Goal: Task Accomplishment & Management: Use online tool/utility

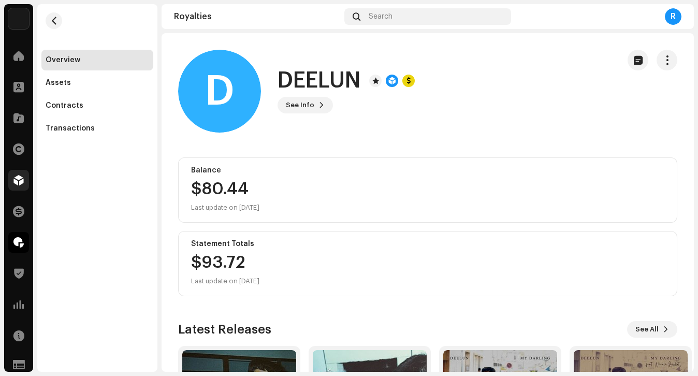
click at [18, 184] on span at bounding box center [18, 180] width 10 height 8
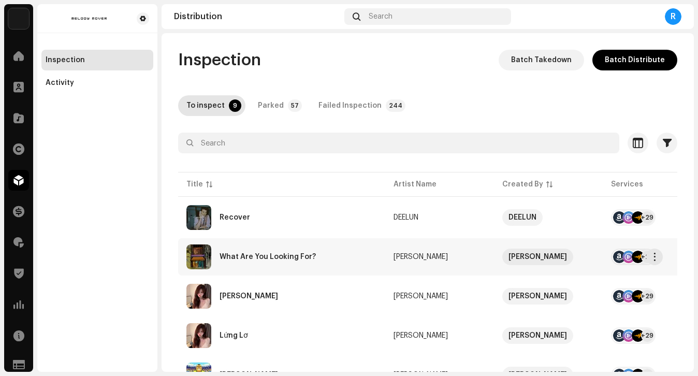
click at [292, 262] on div "What Are You Looking For?" at bounding box center [281, 256] width 190 height 25
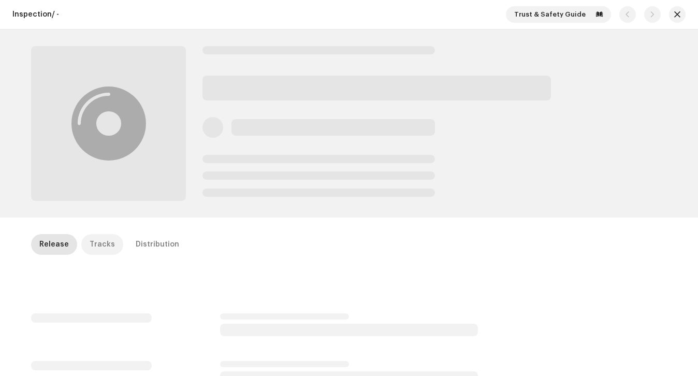
click at [90, 246] on div "Tracks" at bounding box center [102, 244] width 25 height 21
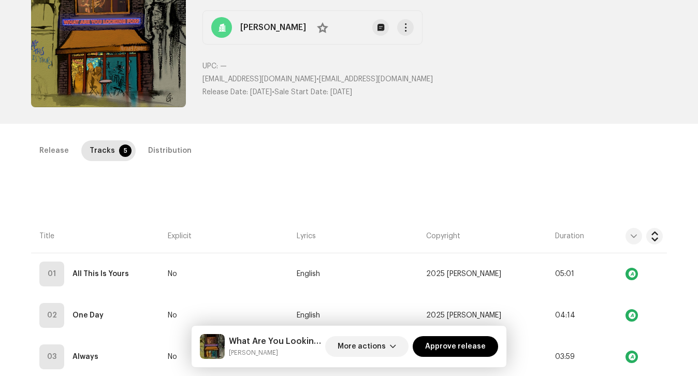
scroll to position [93, 0]
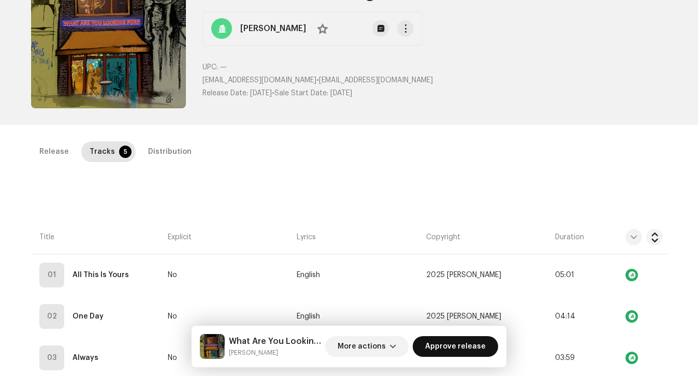
click at [457, 349] on span "Approve release" at bounding box center [455, 346] width 61 height 21
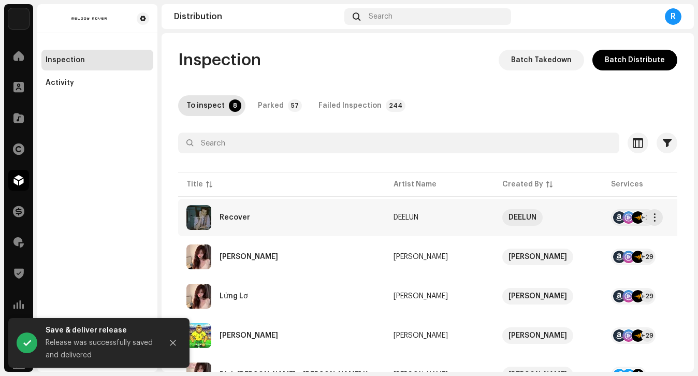
click at [305, 216] on div "Recover" at bounding box center [281, 217] width 190 height 25
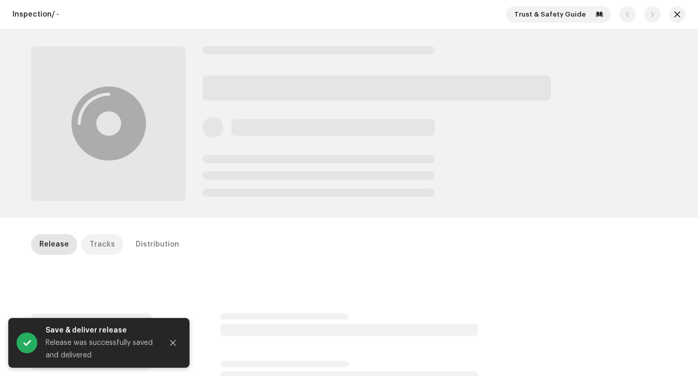
click at [111, 242] on p-tab "Tracks" at bounding box center [102, 244] width 42 height 21
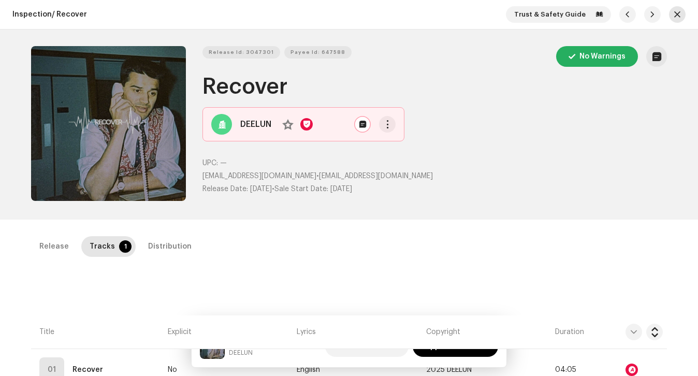
click at [675, 11] on span "button" at bounding box center [677, 14] width 6 height 8
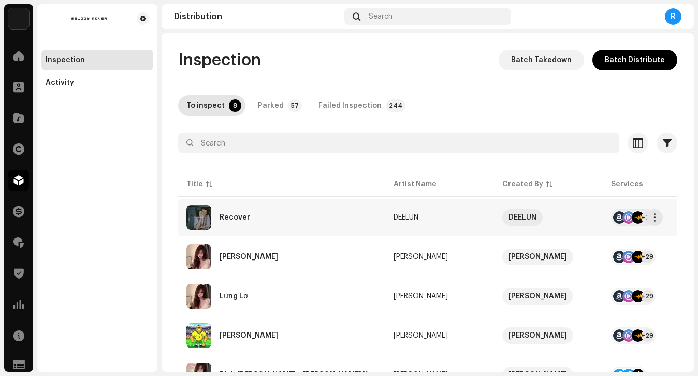
click at [301, 223] on div "Recover" at bounding box center [281, 217] width 190 height 25
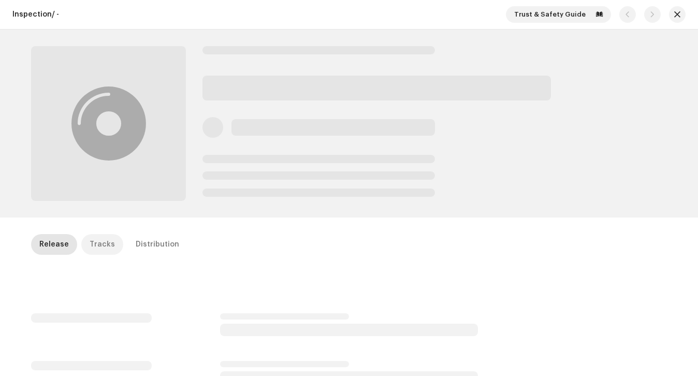
click at [90, 242] on div "Tracks" at bounding box center [102, 244] width 25 height 21
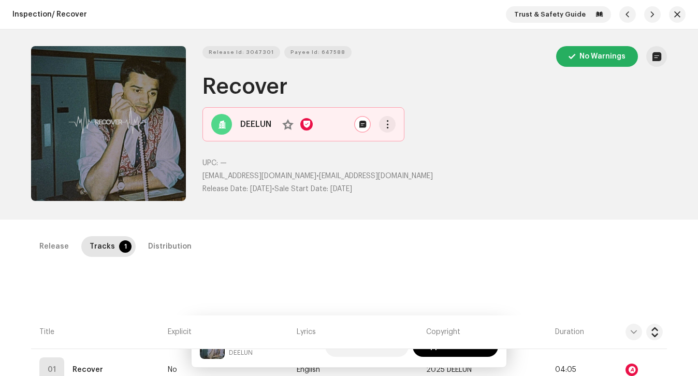
scroll to position [86, 0]
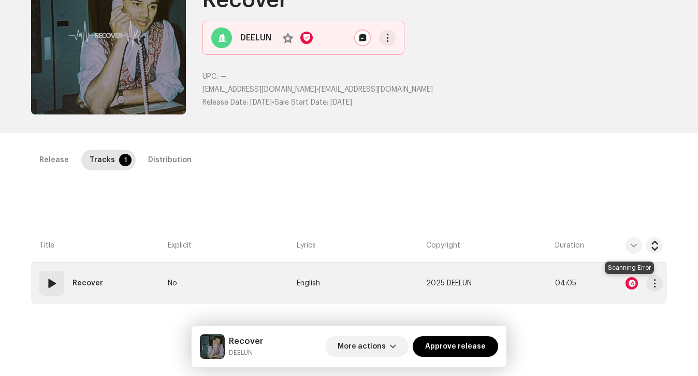
click at [630, 283] on div at bounding box center [631, 283] width 12 height 12
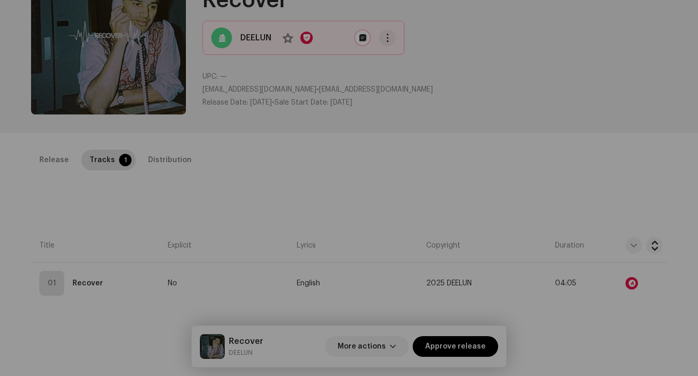
click at [528, 155] on div "Audio Recognition by AcrCloud is still processing the audio file. Do NOT approv…" at bounding box center [349, 188] width 698 height 376
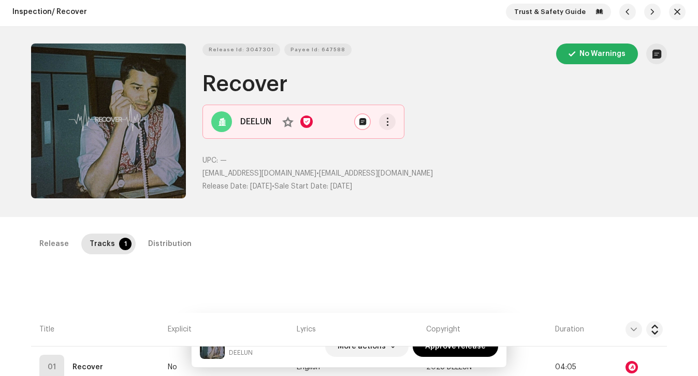
scroll to position [0, 0]
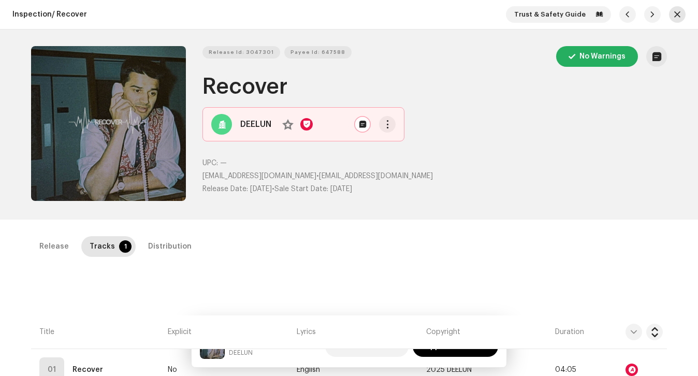
click at [674, 13] on span "button" at bounding box center [677, 14] width 6 height 8
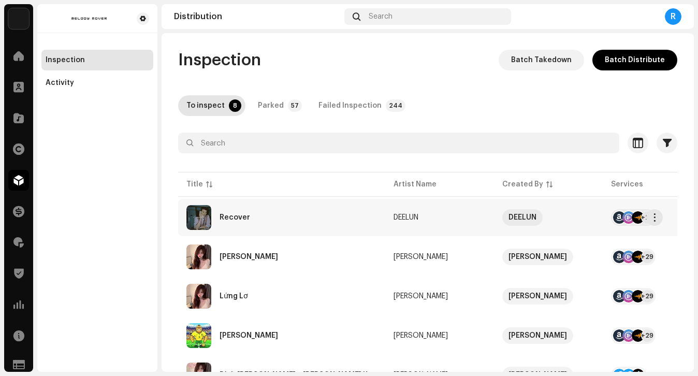
click at [311, 207] on div "Recover" at bounding box center [281, 217] width 190 height 25
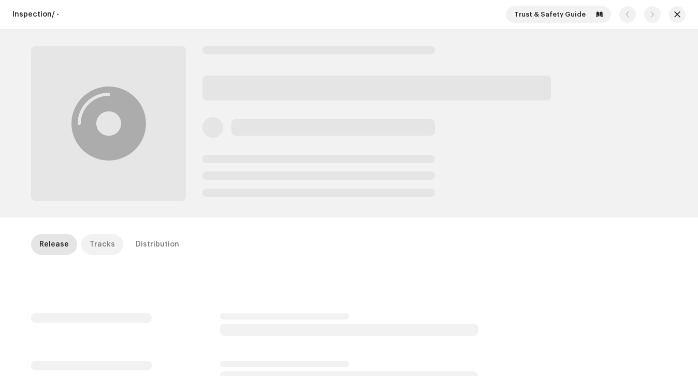
click at [105, 243] on div "Tracks" at bounding box center [102, 244] width 25 height 21
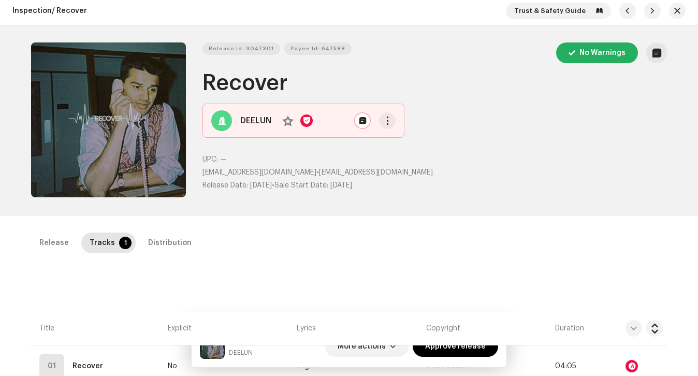
scroll to position [3, 0]
click at [674, 12] on span "button" at bounding box center [677, 11] width 6 height 8
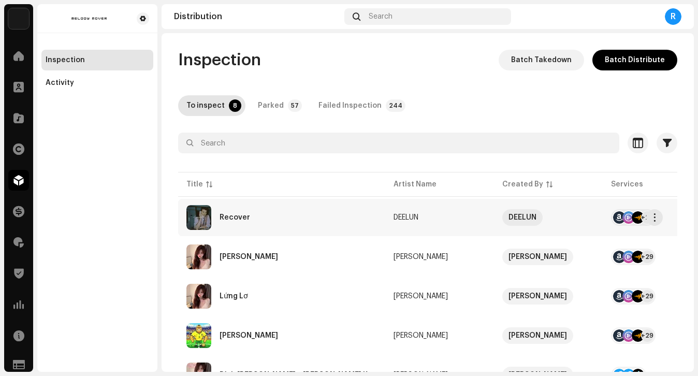
click at [274, 208] on div "Recover" at bounding box center [281, 217] width 190 height 25
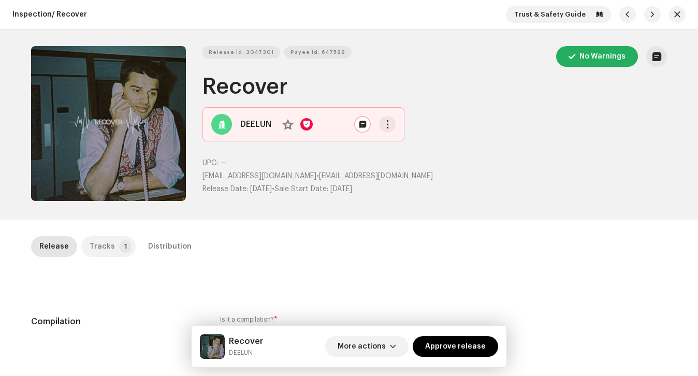
click at [104, 246] on div "Tracks" at bounding box center [102, 246] width 25 height 21
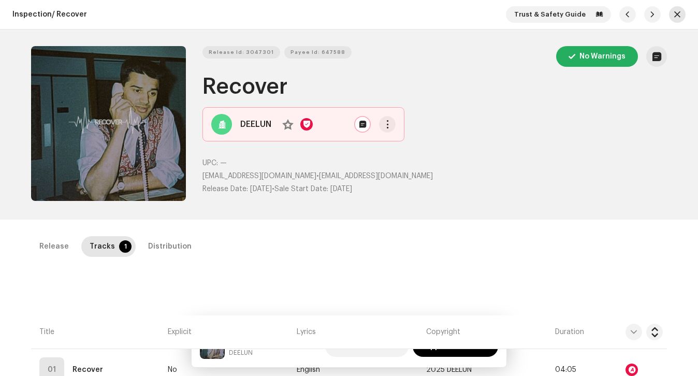
click at [669, 18] on button "button" at bounding box center [677, 14] width 17 height 17
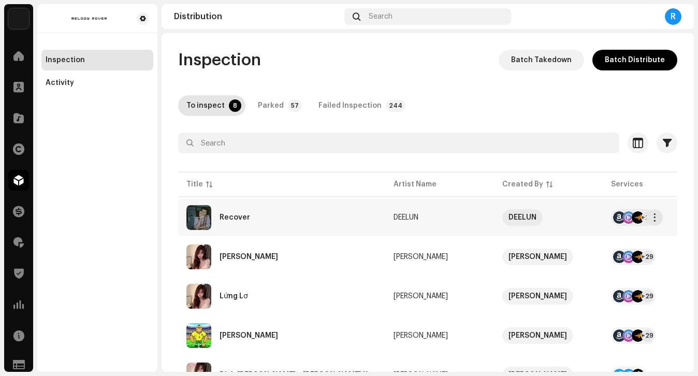
click at [302, 210] on div "Recover" at bounding box center [281, 217] width 190 height 25
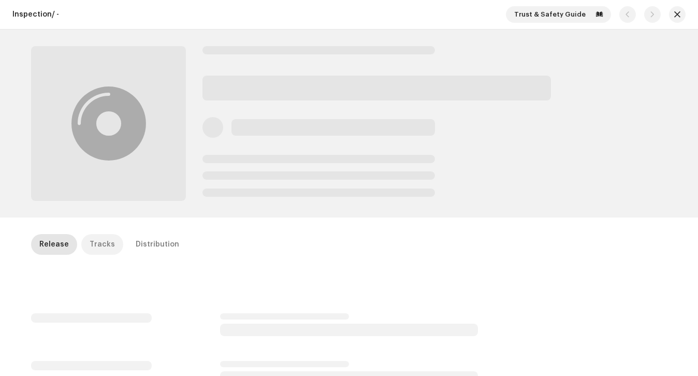
click at [100, 253] on div "Tracks" at bounding box center [102, 244] width 25 height 21
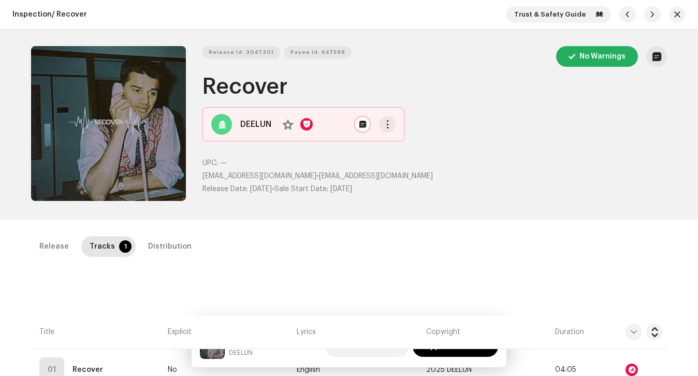
scroll to position [138, 0]
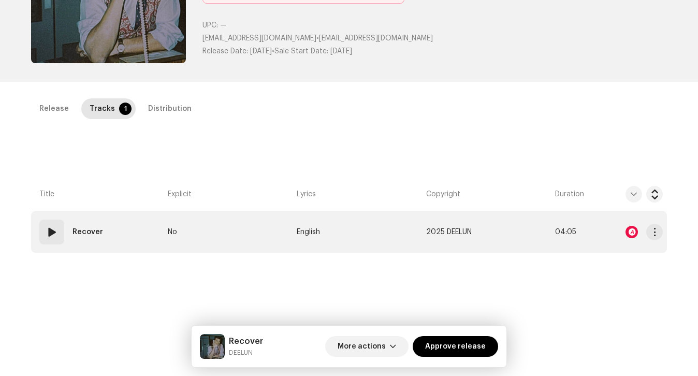
click at [628, 235] on div at bounding box center [631, 232] width 12 height 12
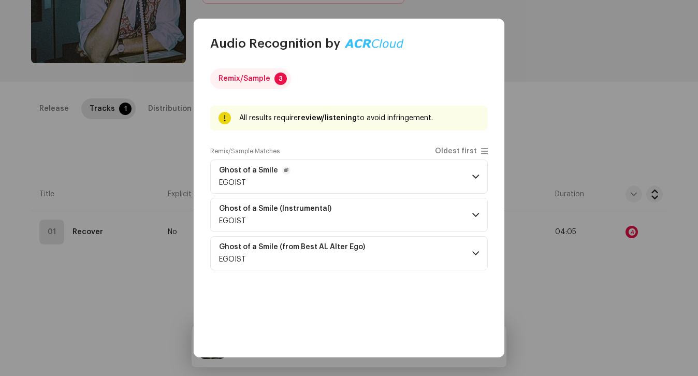
click at [353, 168] on p-accordion-header "Ghost of a Smile EGOIST" at bounding box center [348, 176] width 277 height 34
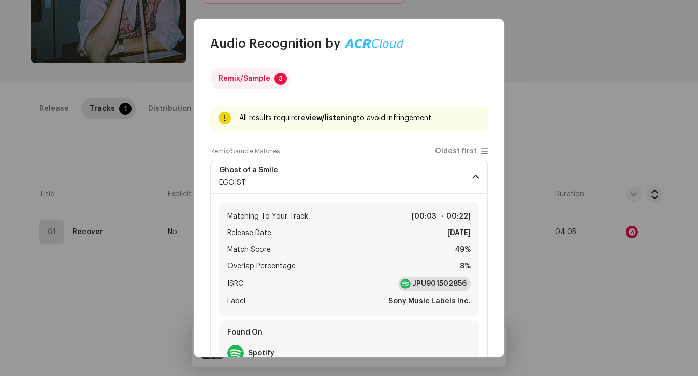
click at [405, 278] on div at bounding box center [405, 283] width 10 height 10
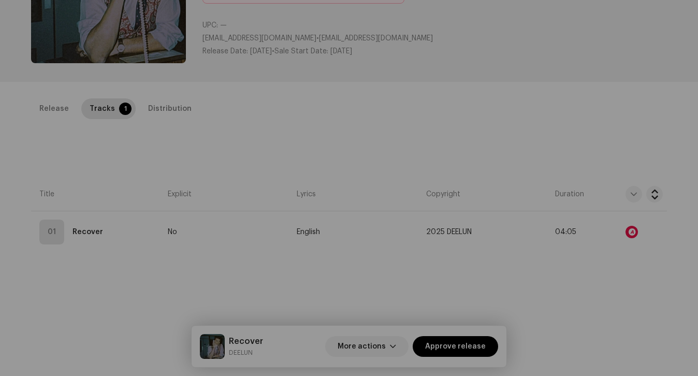
click at [173, 154] on div "Audio Recognition by Remix/Sample 3 All results require review/listening to avo…" at bounding box center [349, 188] width 698 height 376
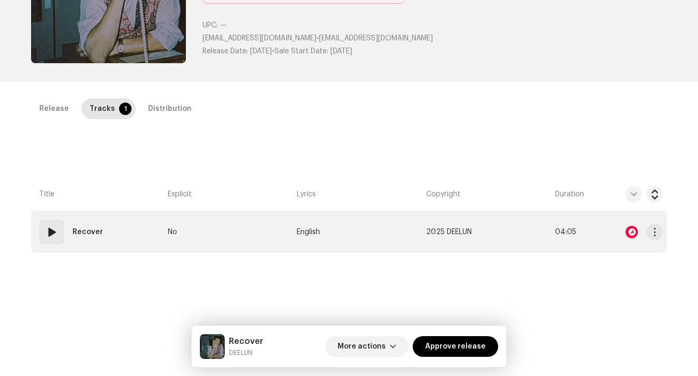
click at [55, 231] on span at bounding box center [52, 232] width 12 height 12
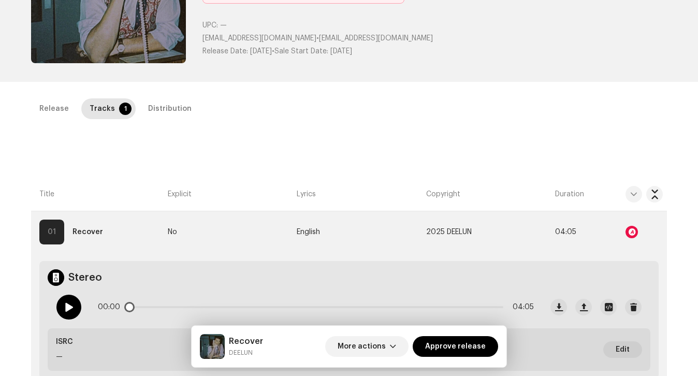
click at [72, 309] on div at bounding box center [68, 306] width 25 height 25
click at [76, 301] on div at bounding box center [68, 306] width 25 height 25
click at [70, 301] on div at bounding box center [68, 306] width 25 height 25
click at [630, 229] on div at bounding box center [631, 232] width 12 height 12
click at [578, 129] on div "Audio Recognition by Remix/Sample 3 All results require review/listening to avo…" at bounding box center [349, 188] width 698 height 376
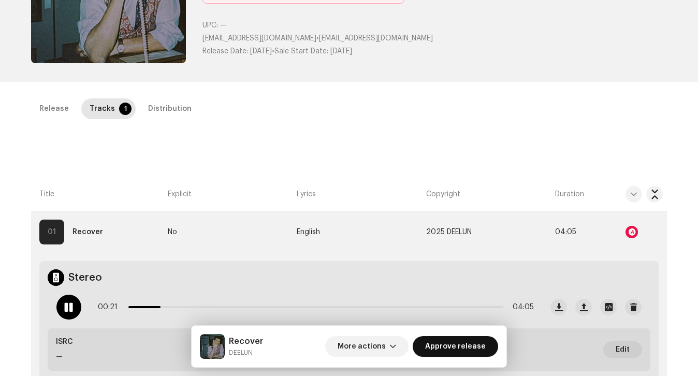
click at [461, 350] on span "Approve release" at bounding box center [455, 346] width 61 height 21
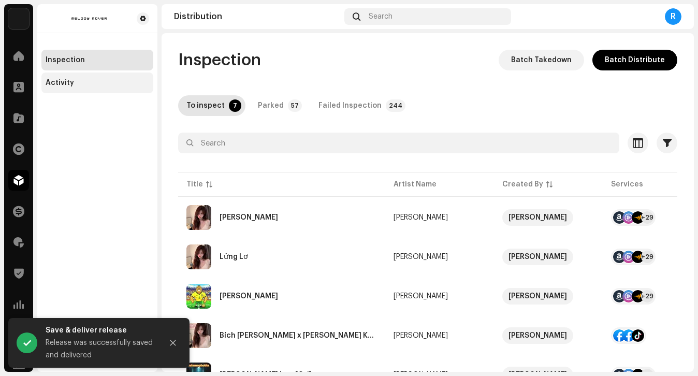
click at [138, 83] on div "Activity" at bounding box center [98, 83] width 104 height 8
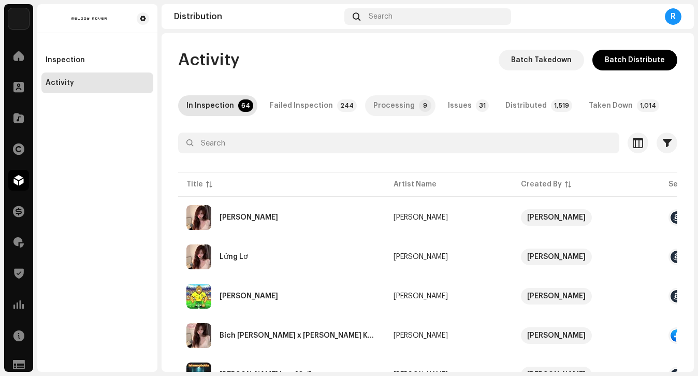
click at [387, 108] on div "Processing" at bounding box center [393, 105] width 41 height 21
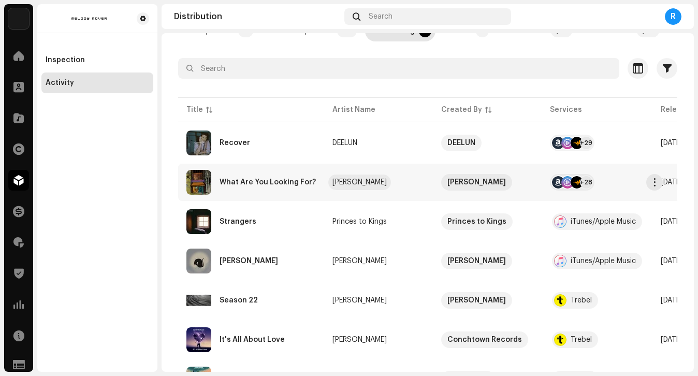
scroll to position [74, 0]
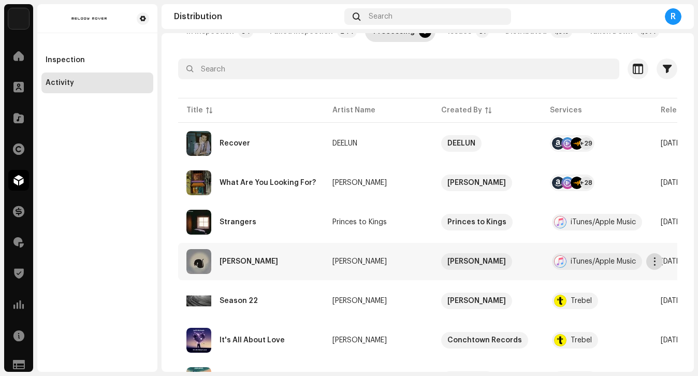
click at [658, 261] on span "button" at bounding box center [655, 261] width 8 height 8
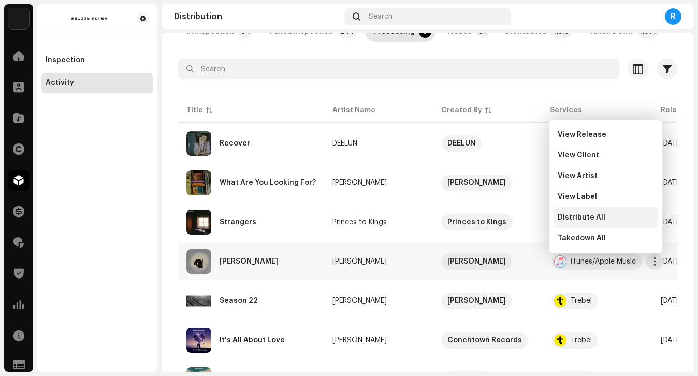
click at [594, 218] on span "Distribute All" at bounding box center [581, 217] width 48 height 8
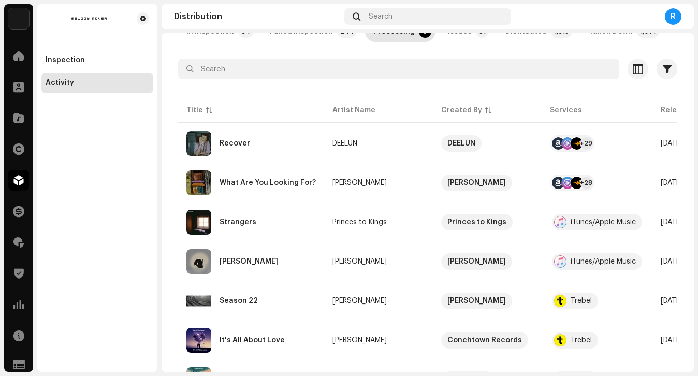
click at [442, 271] on div "Not Eligible For Distribution A release that has status In Delivery: Packaging …" at bounding box center [349, 188] width 698 height 376
click at [656, 142] on span "button" at bounding box center [655, 143] width 8 height 8
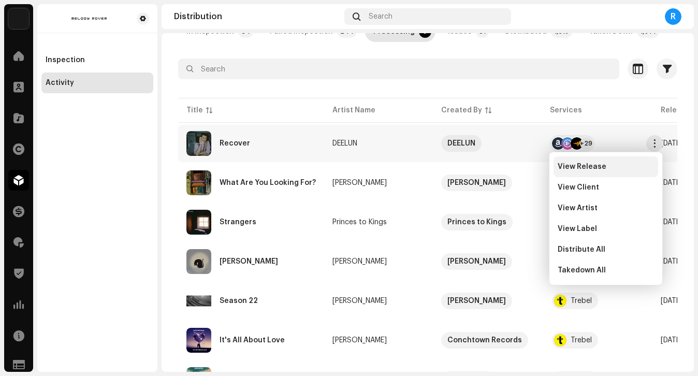
click at [580, 172] on div "View Release" at bounding box center [605, 166] width 105 height 21
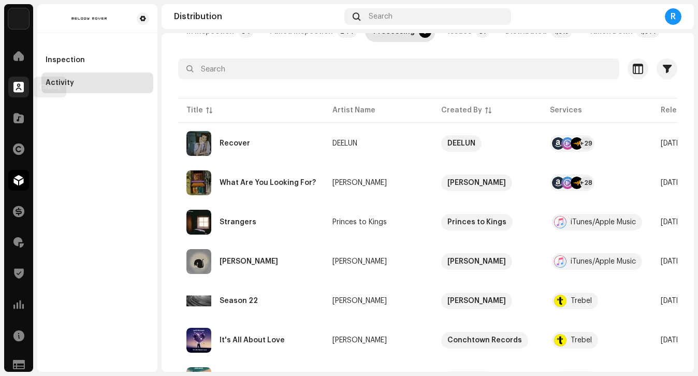
click at [14, 97] on div at bounding box center [18, 87] width 21 height 21
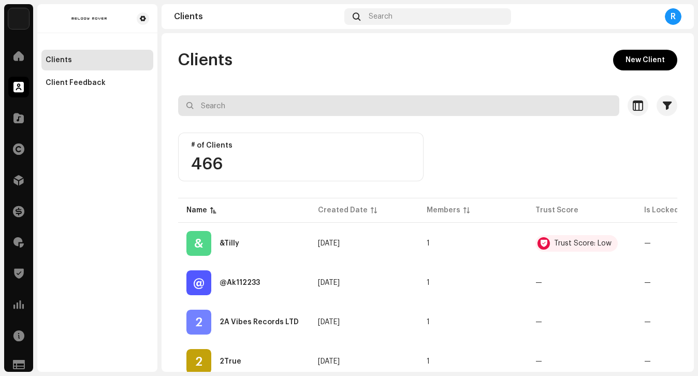
click at [246, 99] on input "text" at bounding box center [398, 105] width 441 height 21
type input "dev"
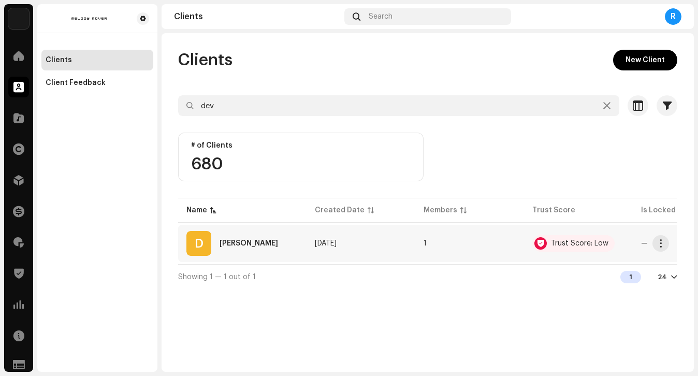
click at [265, 245] on div "D Devansh" at bounding box center [242, 243] width 112 height 25
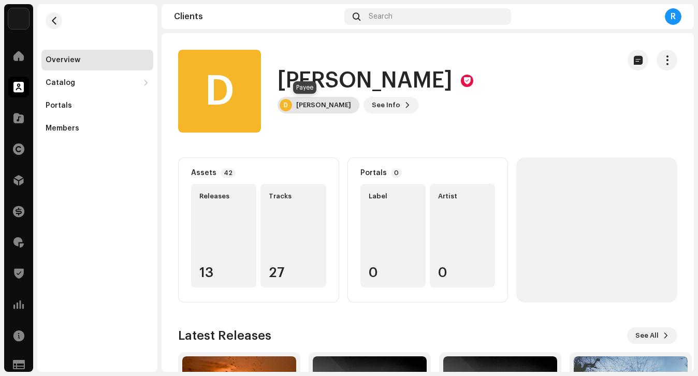
click at [305, 110] on div "D Devansh" at bounding box center [318, 105] width 82 height 17
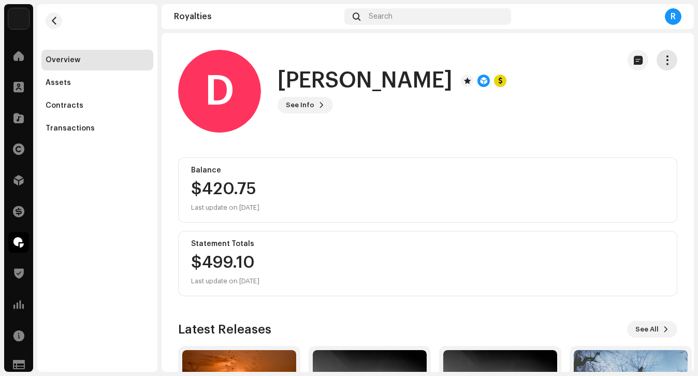
click at [664, 64] on span "button" at bounding box center [667, 60] width 10 height 8
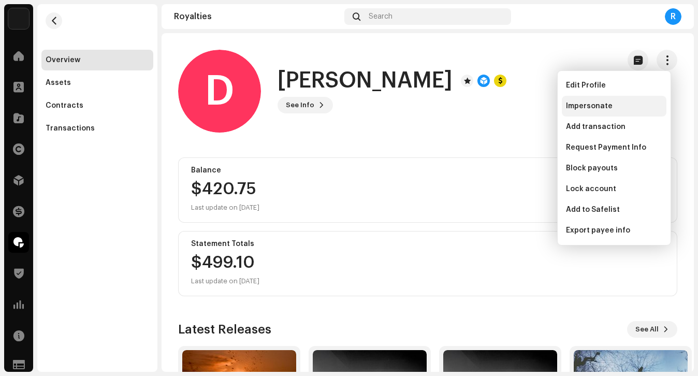
click at [622, 98] on div "Impersonate" at bounding box center [614, 106] width 105 height 21
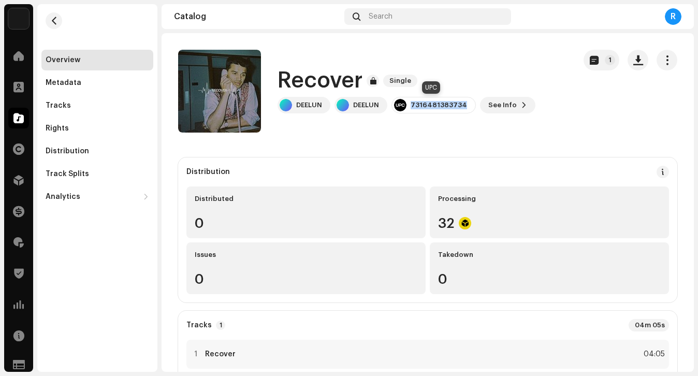
drag, startPoint x: 463, startPoint y: 106, endPoint x: 409, endPoint y: 106, distance: 53.8
click at [409, 106] on div "7316481383734" at bounding box center [433, 105] width 84 height 17
copy div "7316481383734"
